Goal: Task Accomplishment & Management: Use online tool/utility

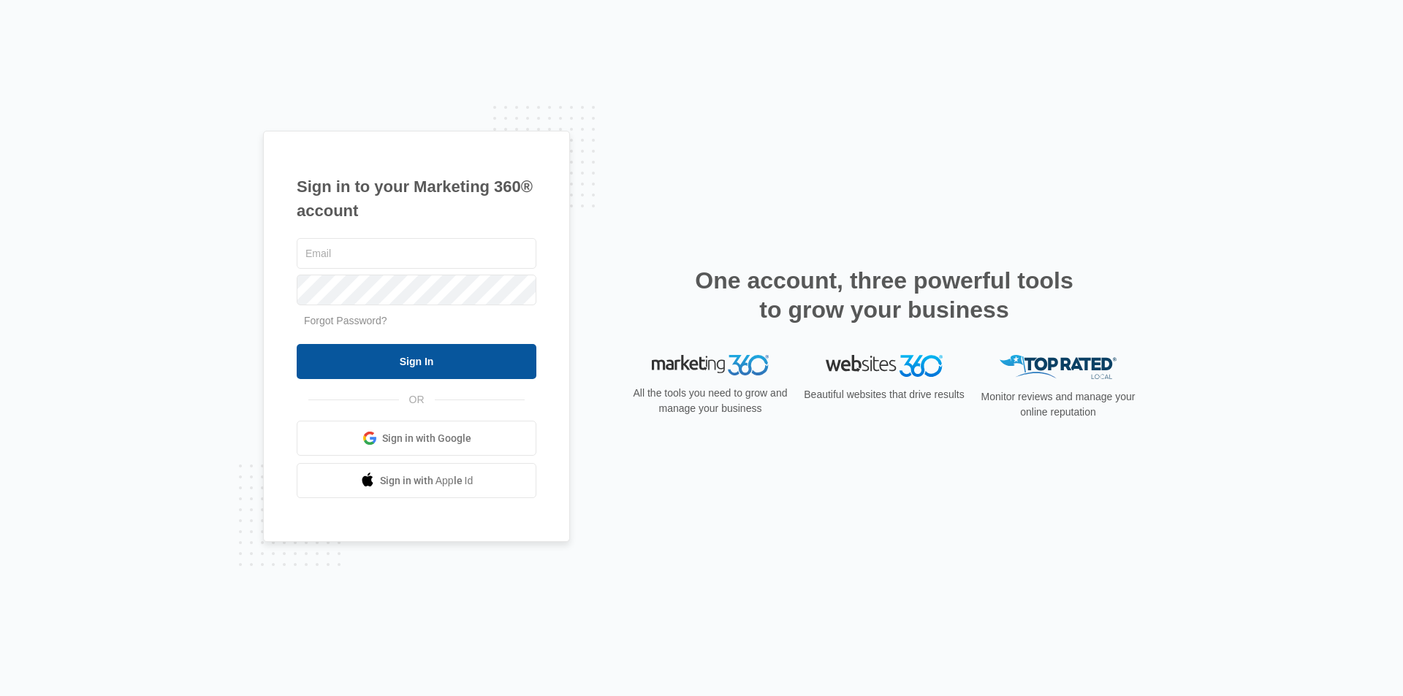
type input "[PERSON_NAME][EMAIL_ADDRESS][DOMAIN_NAME]"
click at [434, 361] on input "Sign In" at bounding box center [417, 361] width 240 height 35
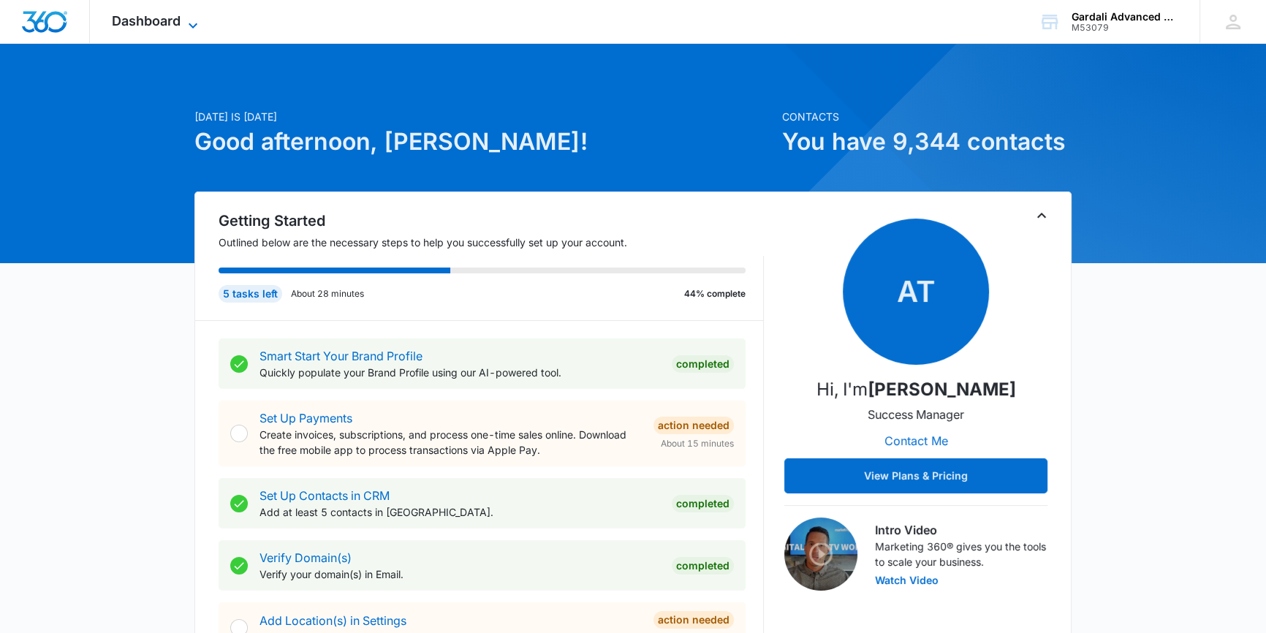
click at [190, 15] on div "Dashboard Apps Reputation Websites Forms CRM Email Social Payments POS Content …" at bounding box center [157, 21] width 134 height 43
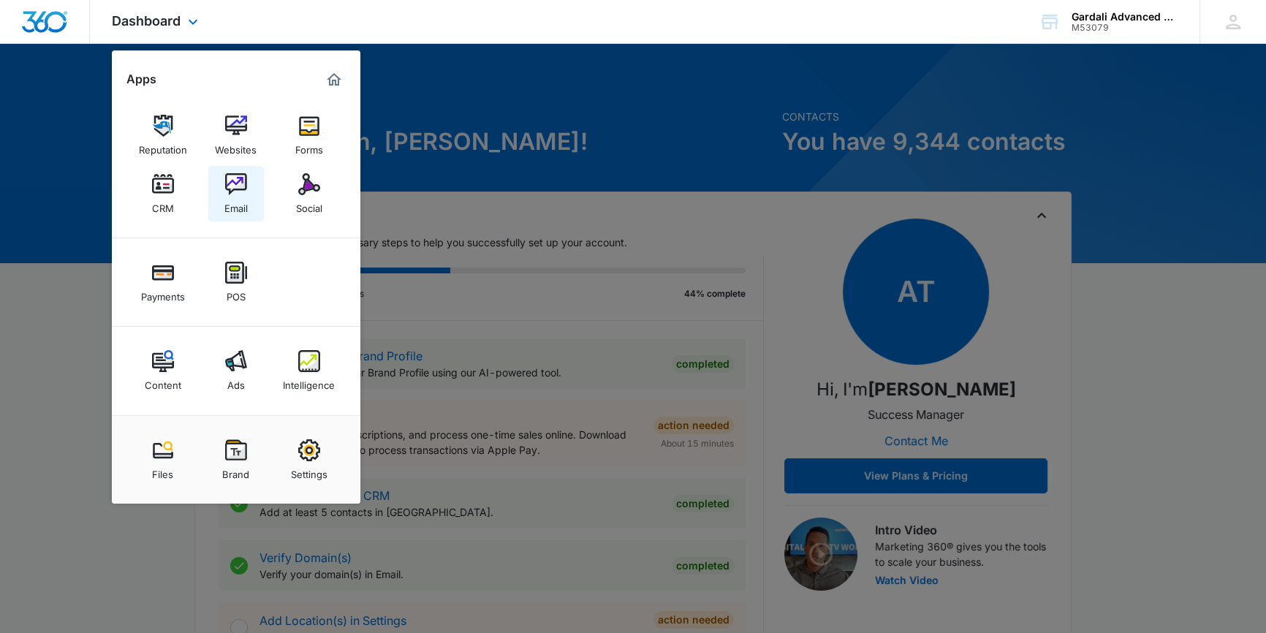
click at [236, 189] on img at bounding box center [236, 184] width 22 height 22
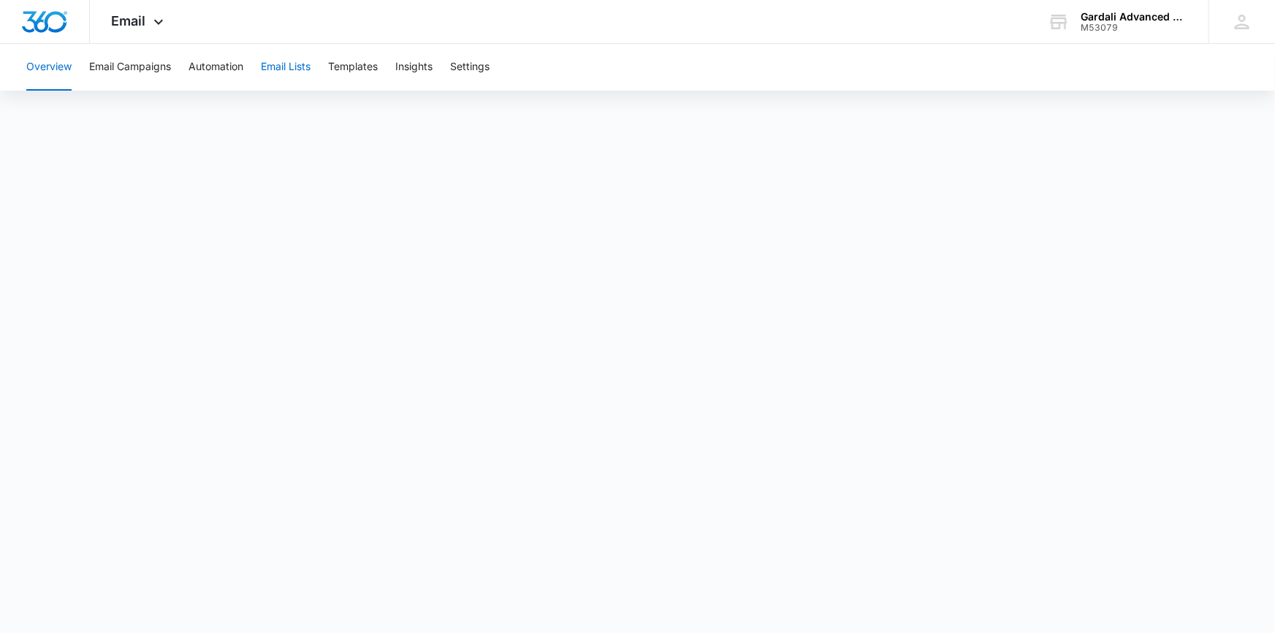
click at [282, 72] on button "Email Lists" at bounding box center [286, 67] width 50 height 47
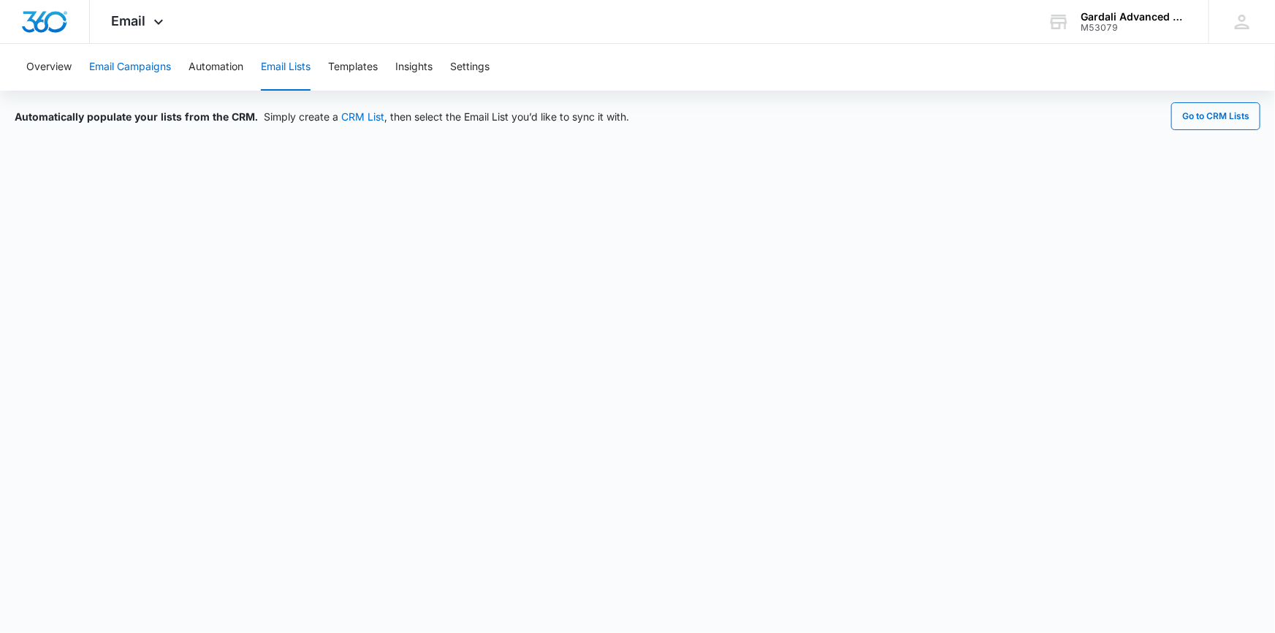
click at [149, 66] on button "Email Campaigns" at bounding box center [130, 67] width 82 height 47
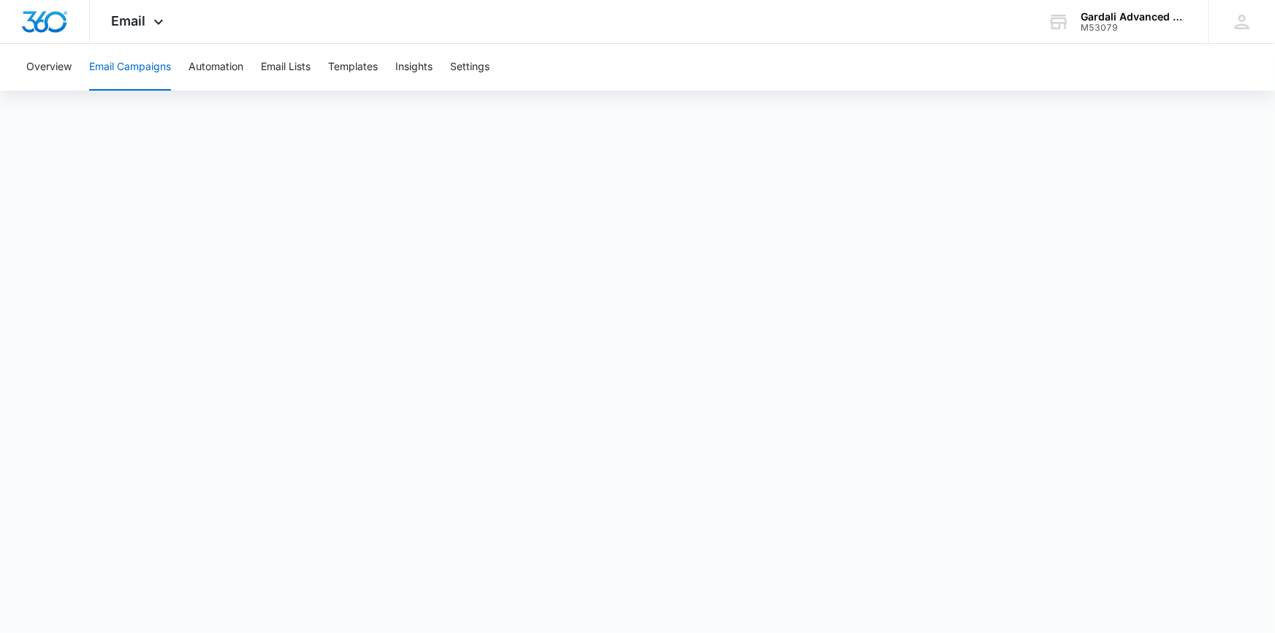
click at [125, 66] on button "Email Campaigns" at bounding box center [130, 67] width 82 height 47
click at [226, 64] on button "Automation" at bounding box center [216, 67] width 55 height 47
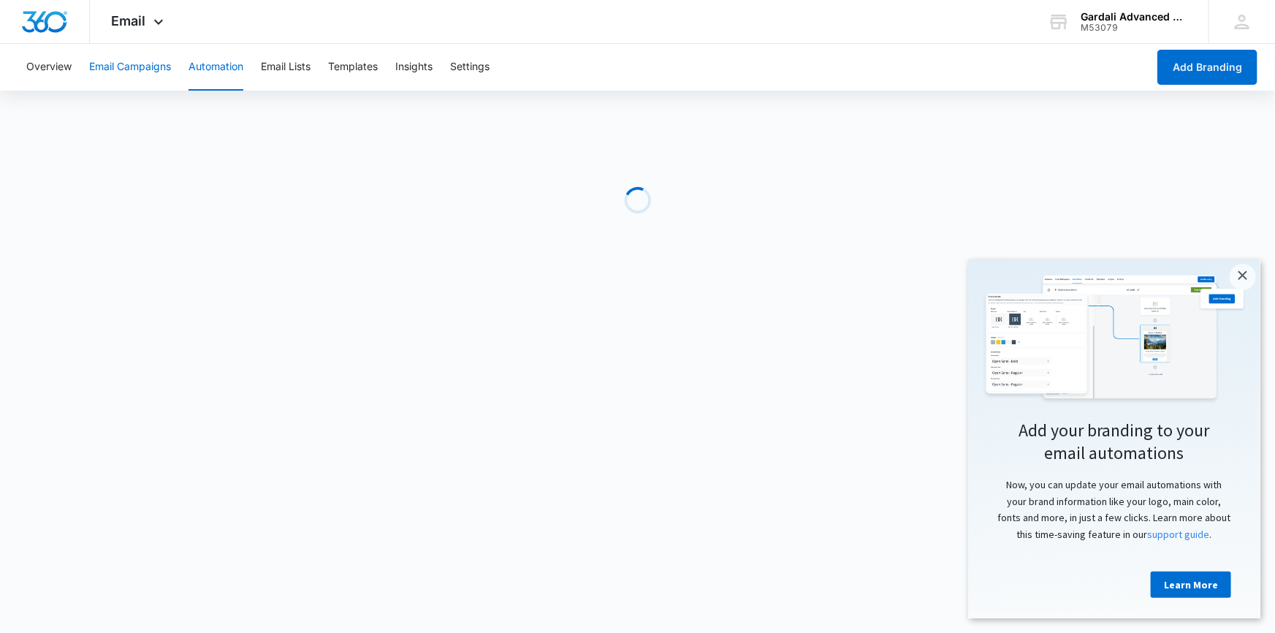
click at [121, 64] on button "Email Campaigns" at bounding box center [130, 67] width 82 height 47
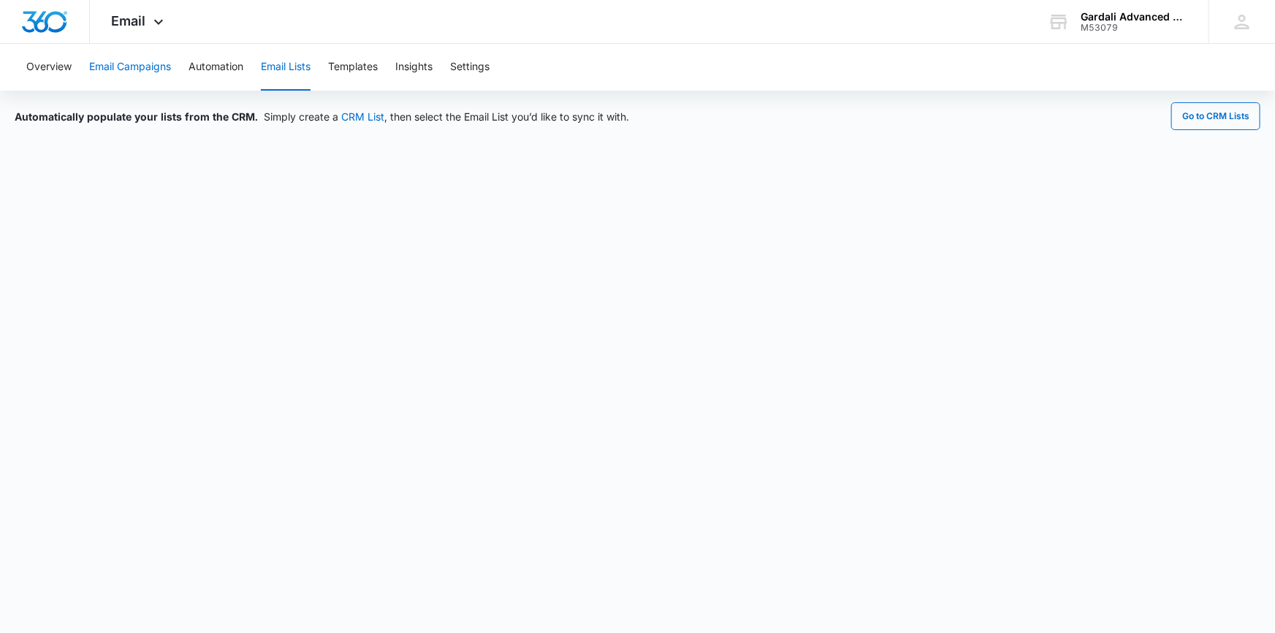
click at [139, 66] on button "Email Campaigns" at bounding box center [130, 67] width 82 height 47
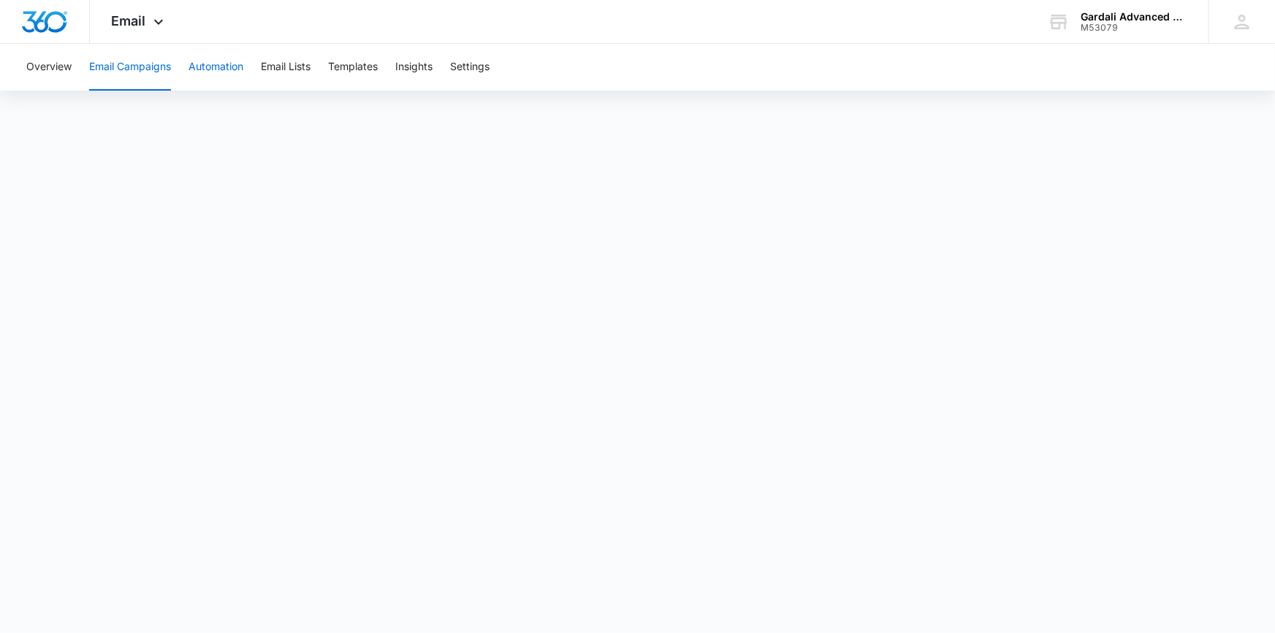
click at [219, 61] on button "Automation" at bounding box center [216, 67] width 55 height 47
click at [1206, 69] on button "Add Branding" at bounding box center [1208, 67] width 100 height 35
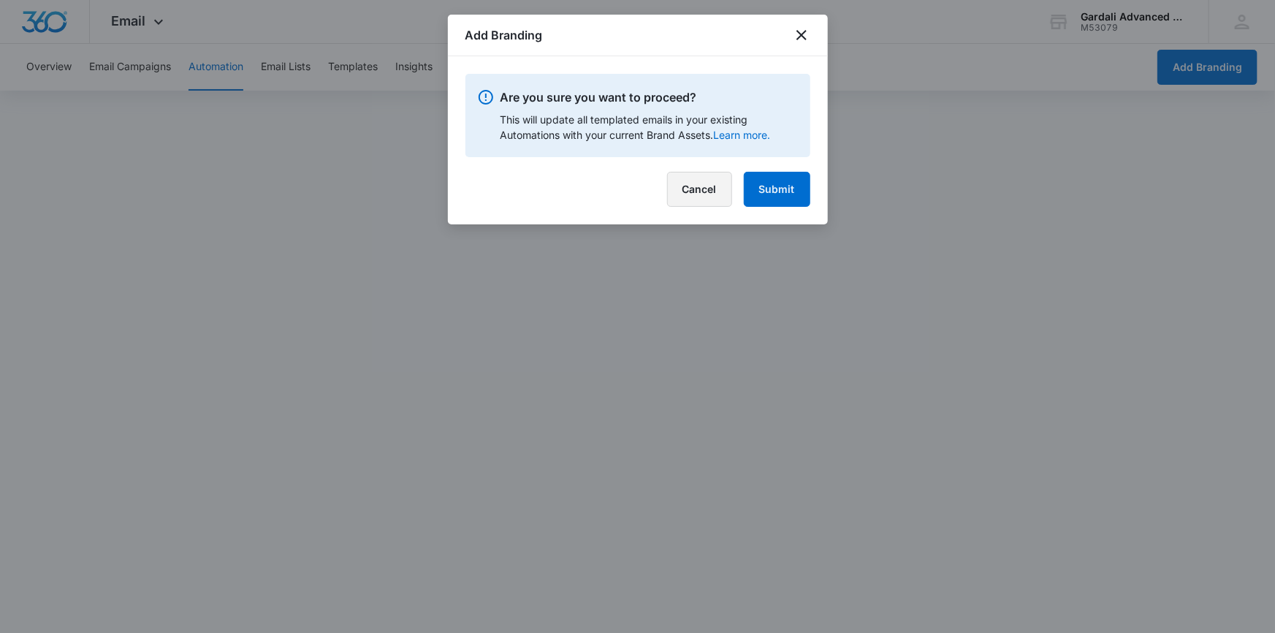
click at [693, 185] on button "Cancel" at bounding box center [699, 189] width 65 height 35
